Goal: Transaction & Acquisition: Purchase product/service

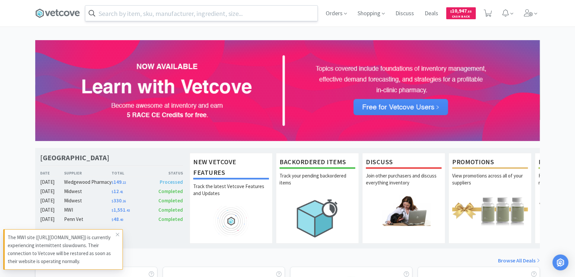
click at [115, 14] on input "text" at bounding box center [201, 13] width 232 height 15
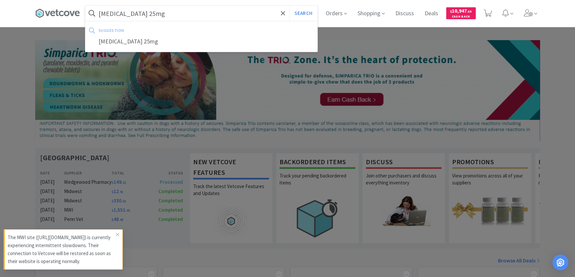
type input "[MEDICAL_DATA] 25mg"
click at [290, 6] on button "Search" at bounding box center [304, 13] width 28 height 15
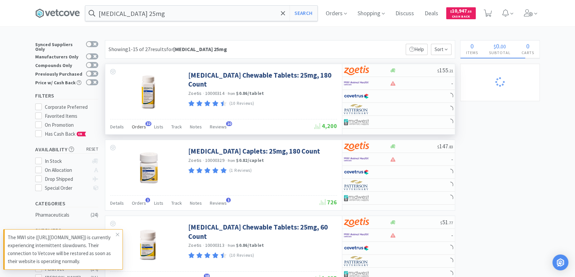
click at [137, 129] on span "Orders" at bounding box center [139, 127] width 14 height 6
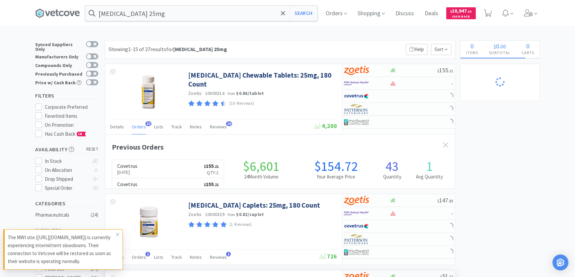
scroll to position [178, 349]
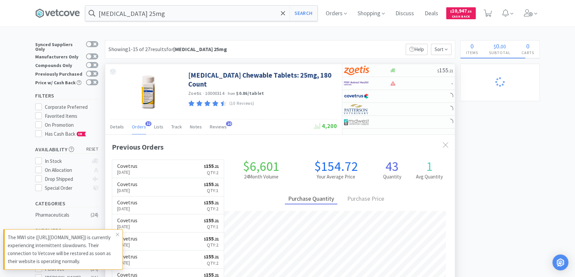
select select "1"
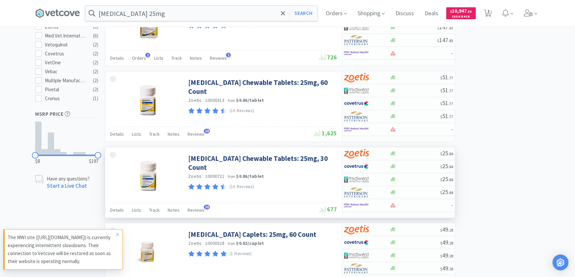
scroll to position [332, 0]
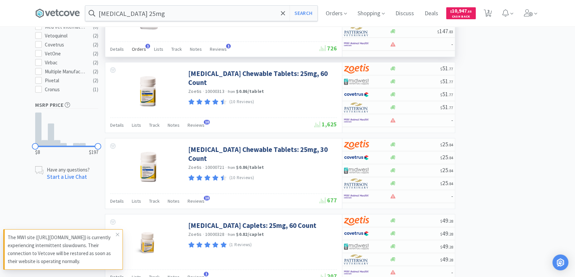
click at [143, 48] on span "Orders" at bounding box center [139, 49] width 14 height 6
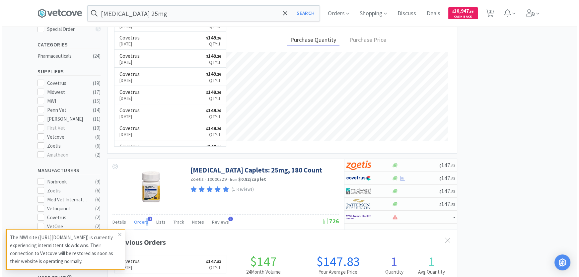
scroll to position [0, 0]
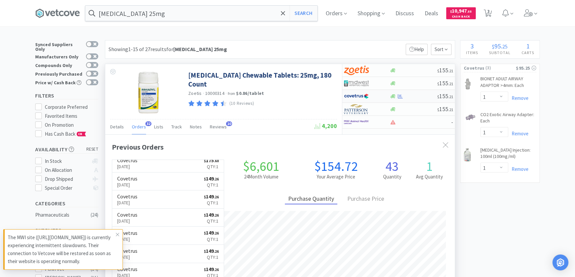
click at [435, 98] on div at bounding box center [413, 96] width 48 height 5
select select "1"
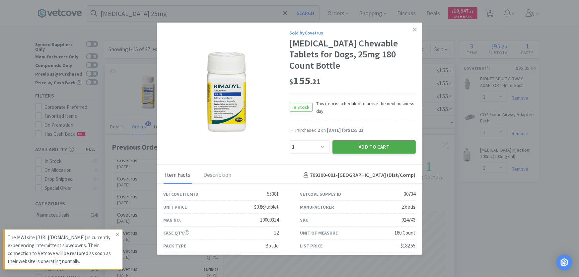
click at [375, 140] on button "Add to Cart" at bounding box center [374, 146] width 83 height 13
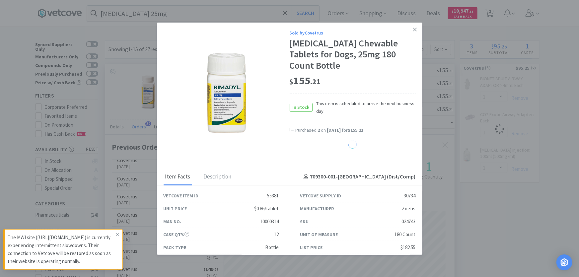
select select "1"
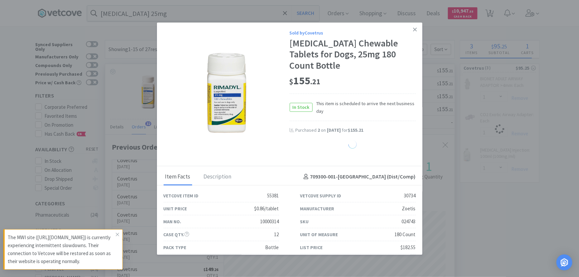
select select "1"
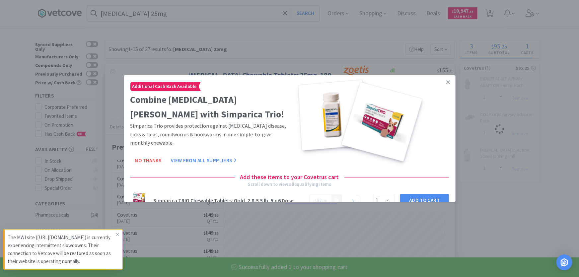
select select "1"
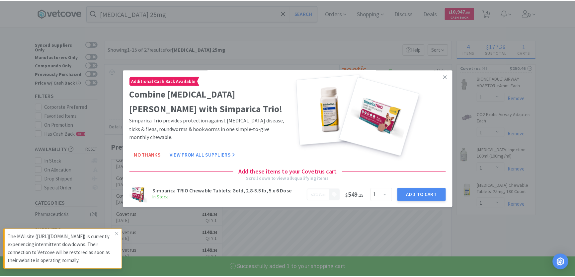
scroll to position [178, 349]
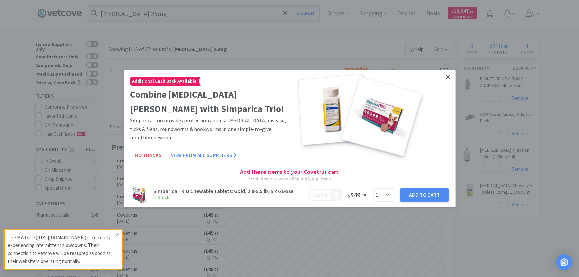
click at [447, 77] on link at bounding box center [449, 77] width 12 height 14
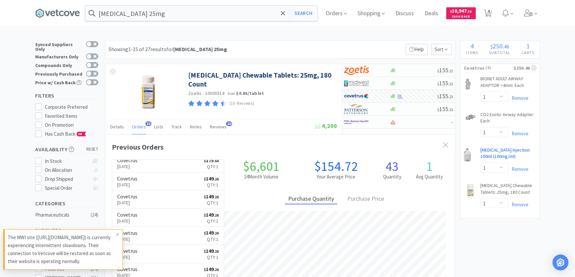
click at [501, 149] on link "[MEDICAL_DATA] Injection: 100ml (100mg/ml) CB" at bounding box center [508, 155] width 56 height 16
